Goal: Task Accomplishment & Management: Manage account settings

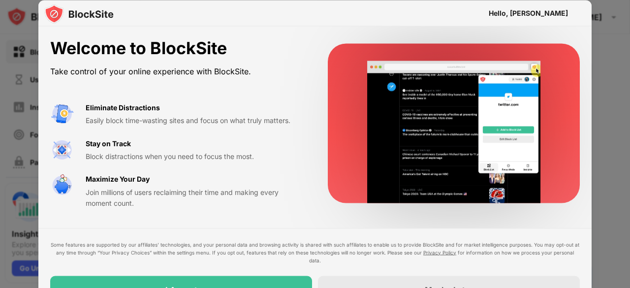
click at [212, 108] on div "Eliminate Distractions Easily block time-wasting sites and focus on what truly …" at bounding box center [195, 114] width 218 height 24
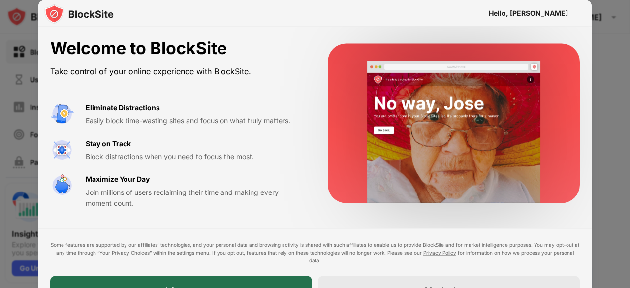
click at [124, 285] on div "I Accept" at bounding box center [181, 289] width 262 height 28
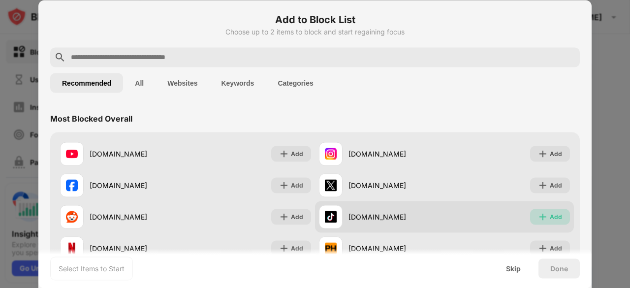
click at [538, 216] on img at bounding box center [543, 216] width 10 height 10
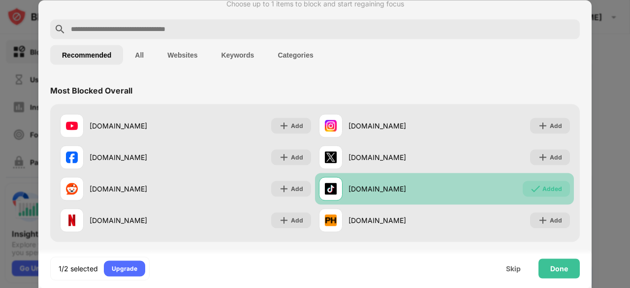
scroll to position [31, 0]
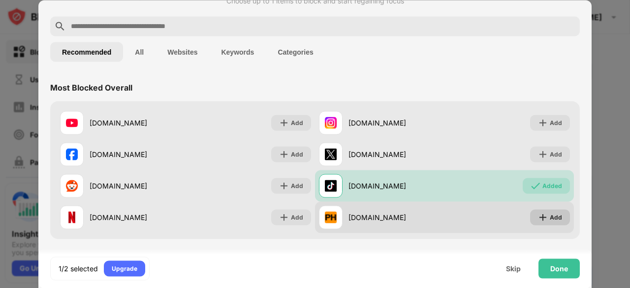
click at [540, 216] on img at bounding box center [543, 217] width 10 height 10
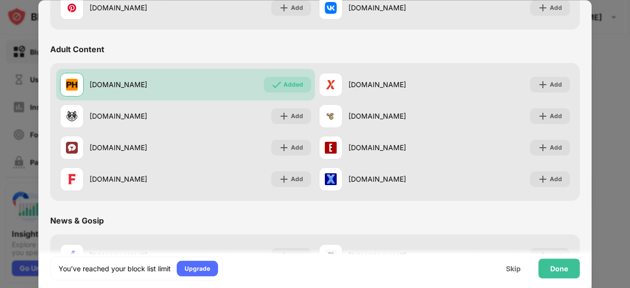
scroll to position [412, 0]
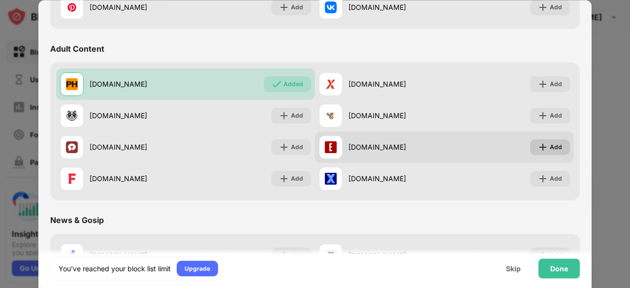
click at [549, 146] on div "Add" at bounding box center [555, 147] width 12 height 10
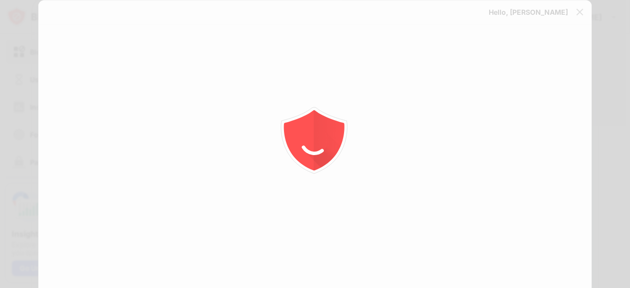
click at [537, 173] on div at bounding box center [315, 144] width 630 height 288
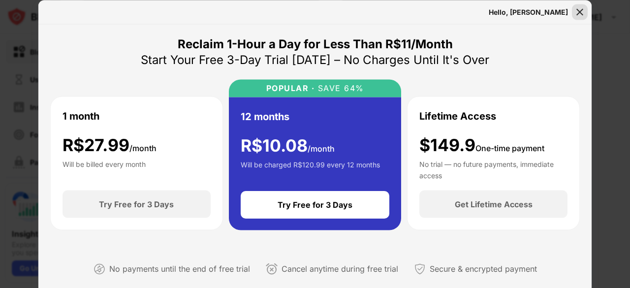
click at [582, 10] on img at bounding box center [579, 12] width 10 height 10
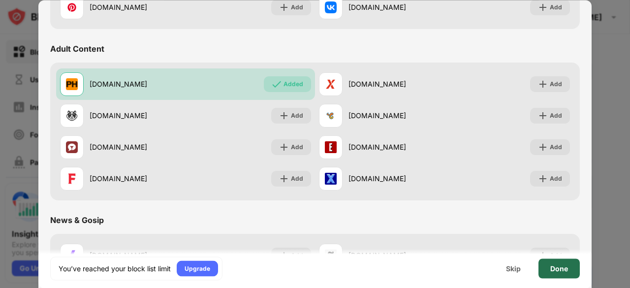
click at [552, 267] on div "Done" at bounding box center [559, 268] width 18 height 8
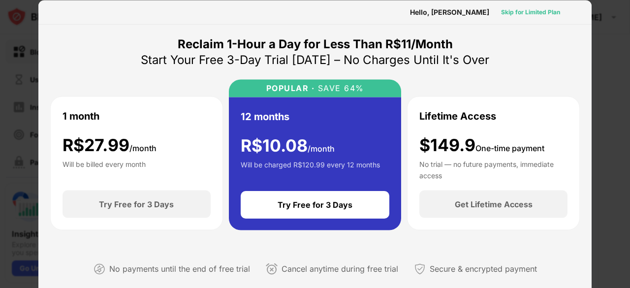
click at [520, 10] on div "Skip for Limited Plan" at bounding box center [530, 12] width 59 height 10
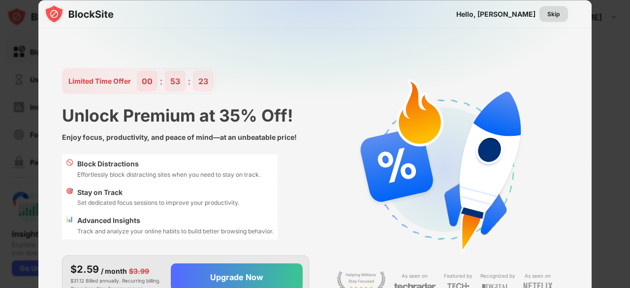
click at [556, 15] on div "Skip" at bounding box center [553, 14] width 13 height 10
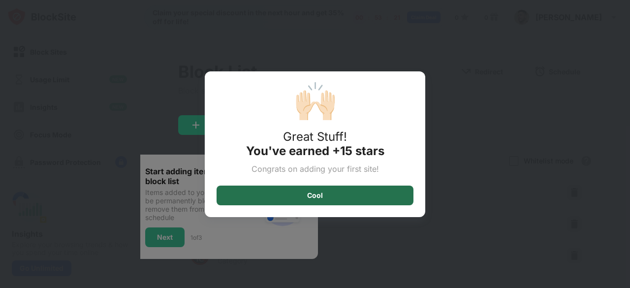
click at [380, 195] on div "Cool" at bounding box center [314, 195] width 197 height 20
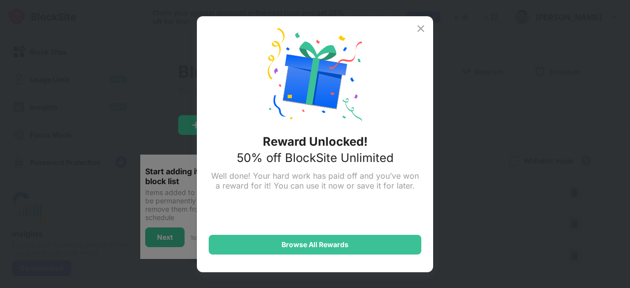
click at [423, 28] on img at bounding box center [421, 29] width 12 height 12
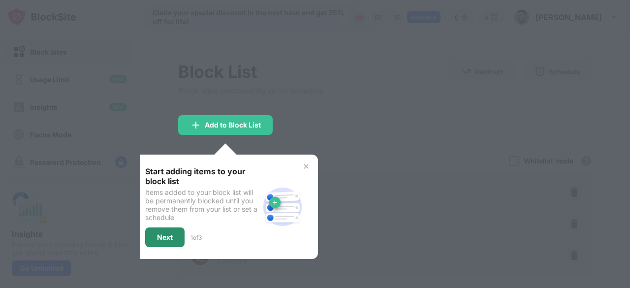
click at [177, 231] on div "Next" at bounding box center [164, 237] width 39 height 20
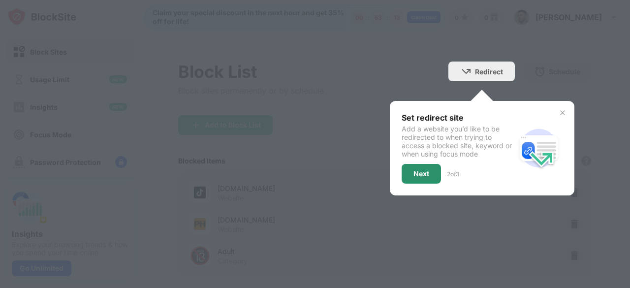
click at [413, 176] on div "Next" at bounding box center [421, 174] width 16 height 8
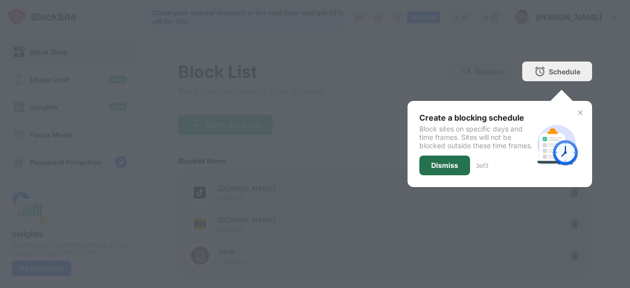
click at [432, 169] on div "Dismiss" at bounding box center [444, 165] width 27 height 8
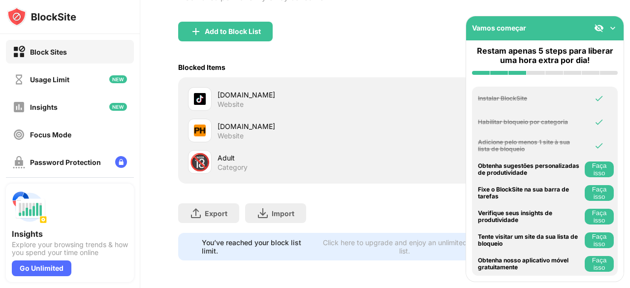
scroll to position [100, 7]
click at [612, 27] on img at bounding box center [612, 28] width 10 height 10
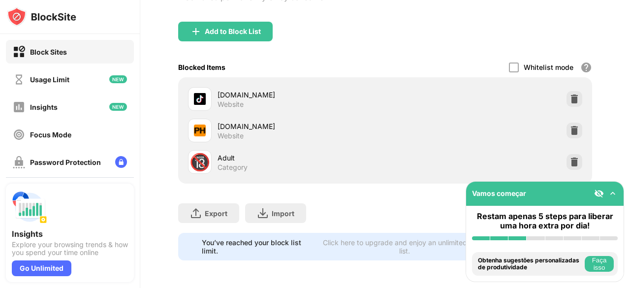
scroll to position [0, 7]
